Goal: Find specific page/section: Find specific page/section

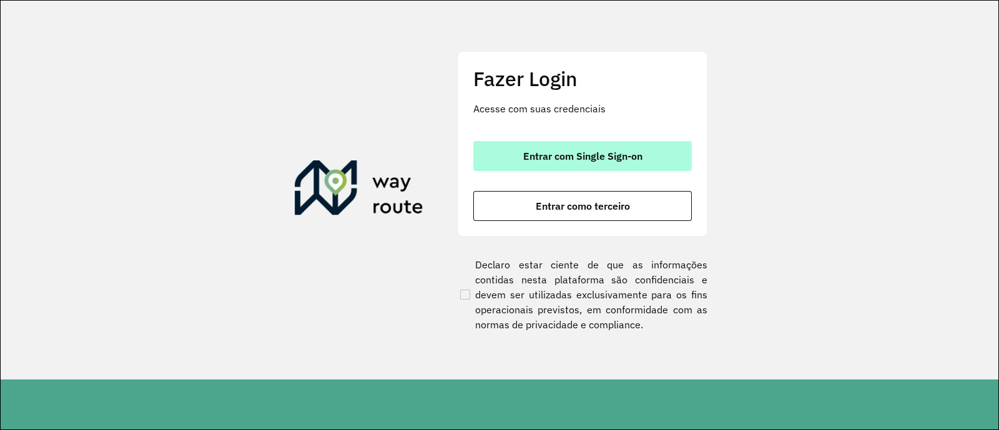
click at [549, 154] on span "Entrar com Single Sign-on" at bounding box center [582, 156] width 119 height 10
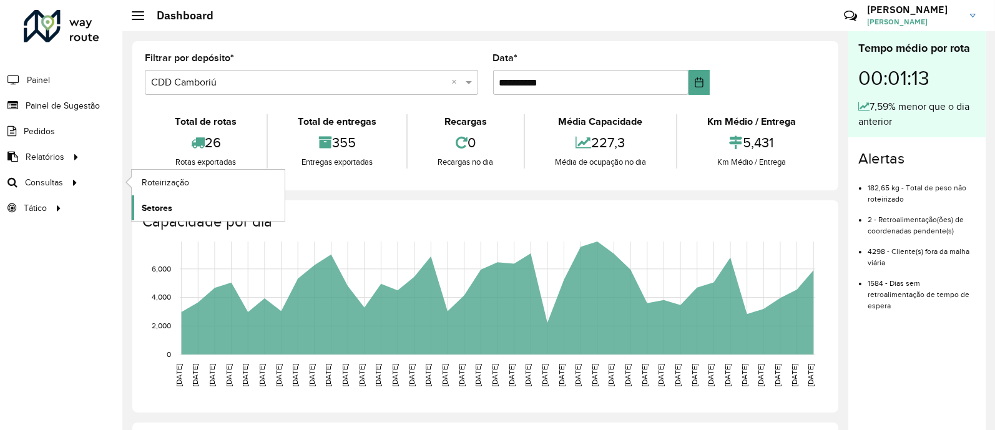
click at [165, 208] on span "Setores" at bounding box center [157, 208] width 31 height 13
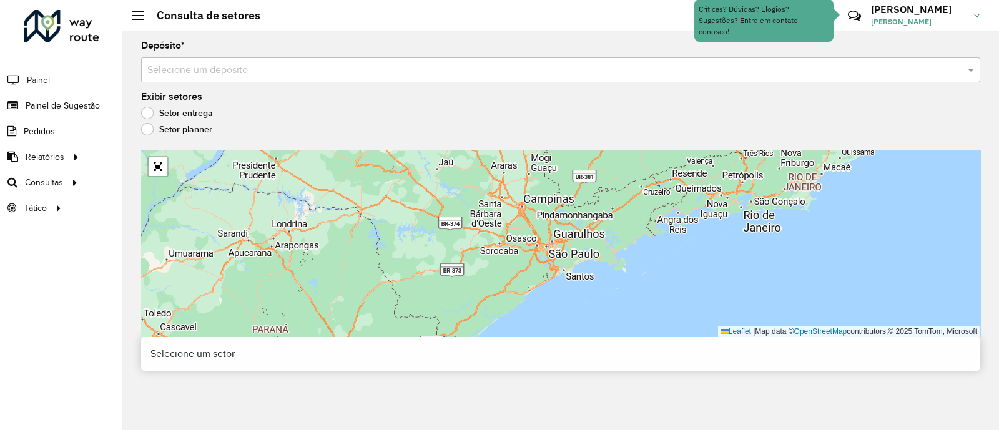
click at [312, 65] on input "text" at bounding box center [547, 70] width 801 height 15
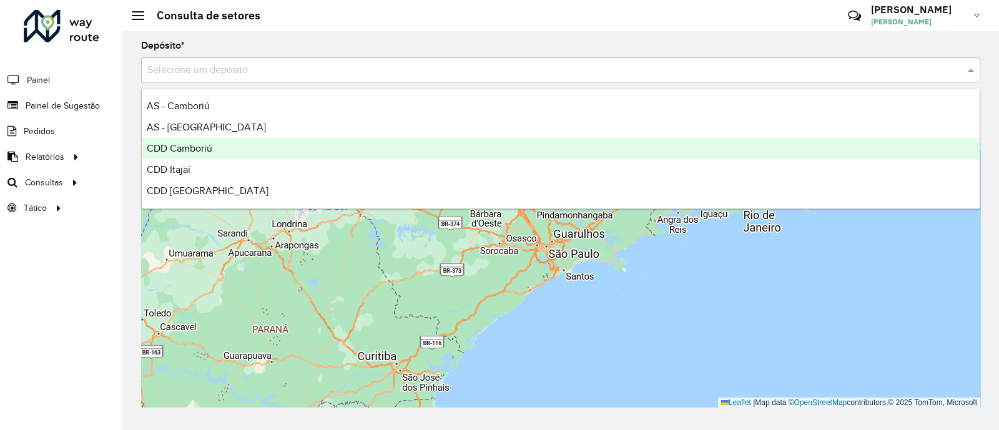
click at [234, 145] on div "CDD Camboriú" at bounding box center [561, 148] width 838 height 21
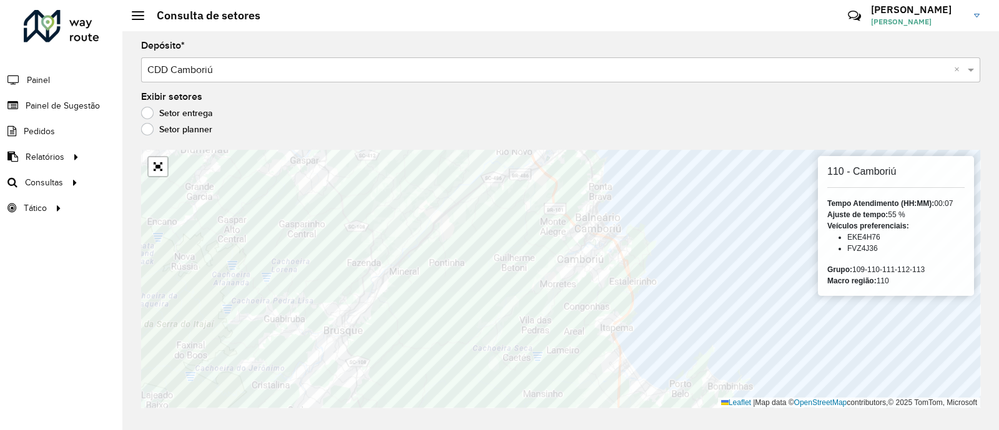
drag, startPoint x: 883, startPoint y: 248, endPoint x: 843, endPoint y: 248, distance: 40.6
click at [843, 248] on ul "EKE4H76 FVZ4J36" at bounding box center [895, 243] width 137 height 22
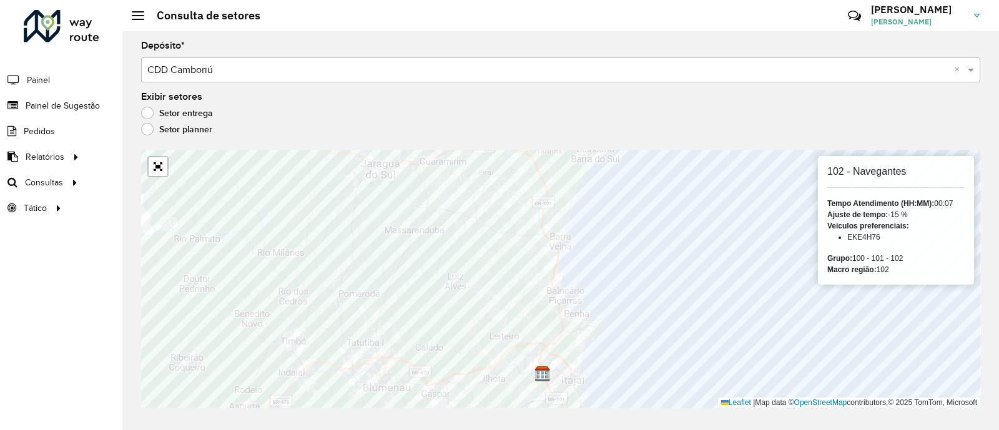
drag, startPoint x: 889, startPoint y: 237, endPoint x: 821, endPoint y: 218, distance: 70.7
click at [821, 218] on div "102 - Navegantes Tempo Atendimento (HH:MM): 00:07 Ajuste de tempo: -15 % Veícul…" at bounding box center [896, 220] width 156 height 129
drag, startPoint x: 881, startPoint y: 242, endPoint x: 826, endPoint y: 223, distance: 57.8
click at [826, 223] on div "100 - Balneário Piçarras Tempo Atendimento (HH:MM): 00:07 Ajuste de tempo: 42 %…" at bounding box center [896, 220] width 156 height 129
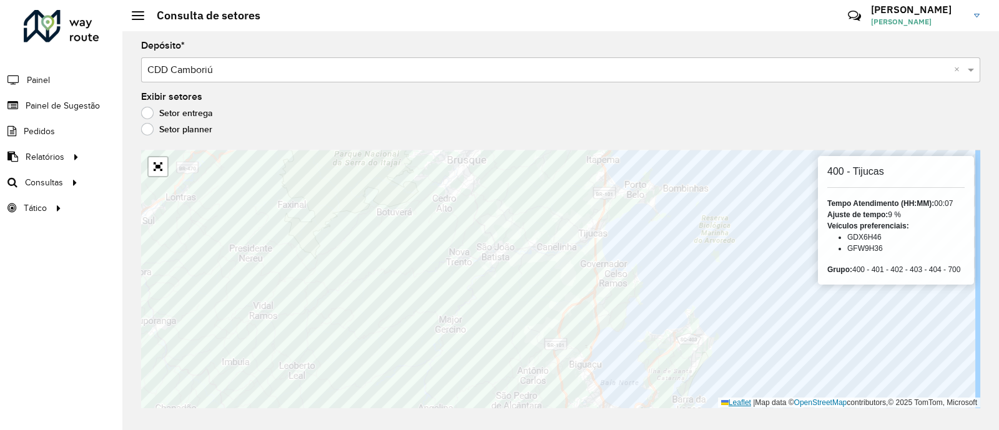
drag, startPoint x: 845, startPoint y: 238, endPoint x: 732, endPoint y: 399, distance: 196.6
click at [732, 399] on div "400 - Tijucas Tempo Atendimento (HH:MM): 00:07 Ajuste de tempo: 9 % Veículos pr…" at bounding box center [560, 279] width 839 height 258
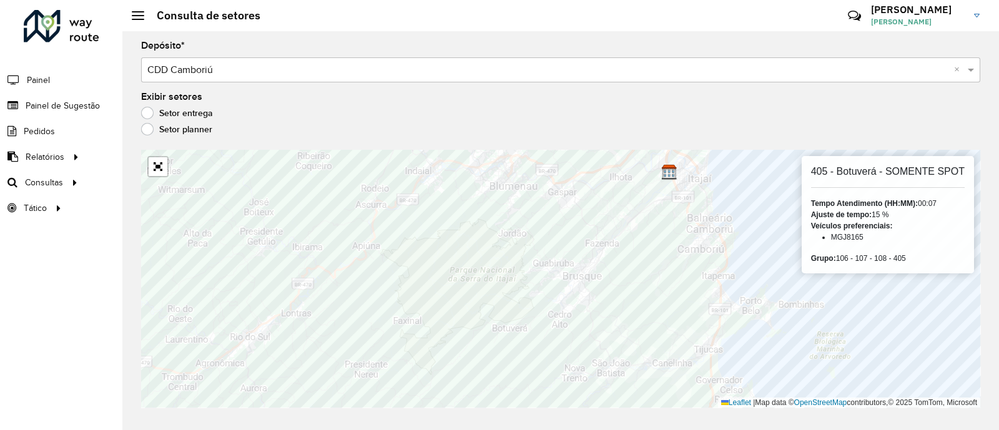
drag, startPoint x: 866, startPoint y: 240, endPoint x: 806, endPoint y: 232, distance: 59.9
click at [806, 232] on div "405 - Botuverá - SOMENTE SPOT Tempo Atendimento (HH:MM): 00:07 Ajuste de tempo:…" at bounding box center [887, 214] width 172 height 117
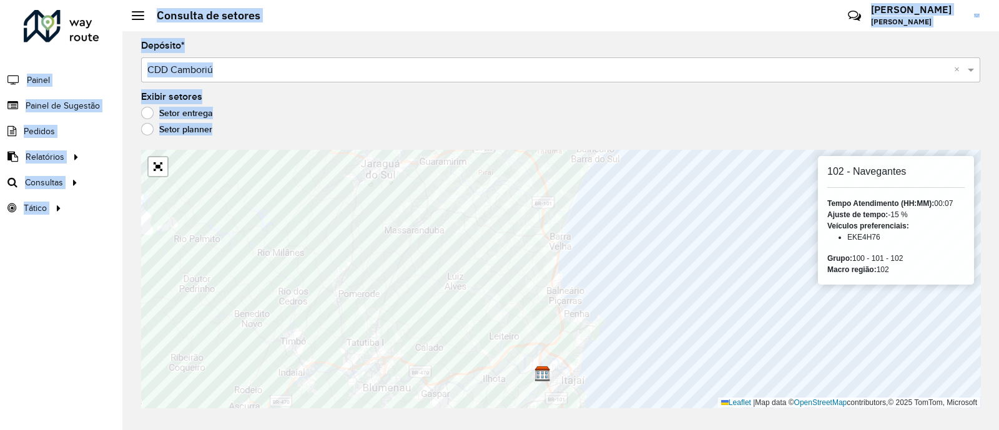
click at [680, 232] on hb-app "Aguarde... Pop-up bloqueado! Seu navegador bloqueou automáticamente a abertura …" at bounding box center [499, 215] width 999 height 430
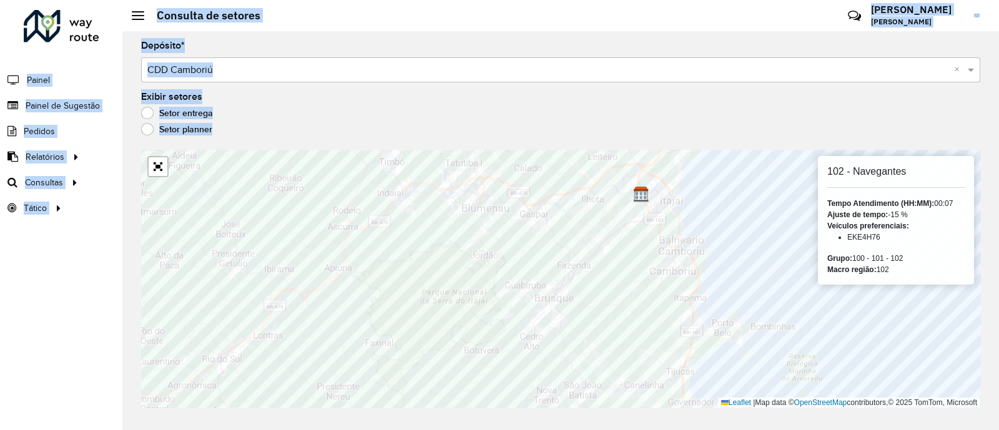
click at [640, 29] on hb-header "Consulta de setores Críticas? Dúvidas? Elogios? Sugestões? Entre em contato con…" at bounding box center [560, 15] width 876 height 31
